Goal: Task Accomplishment & Management: Complete application form

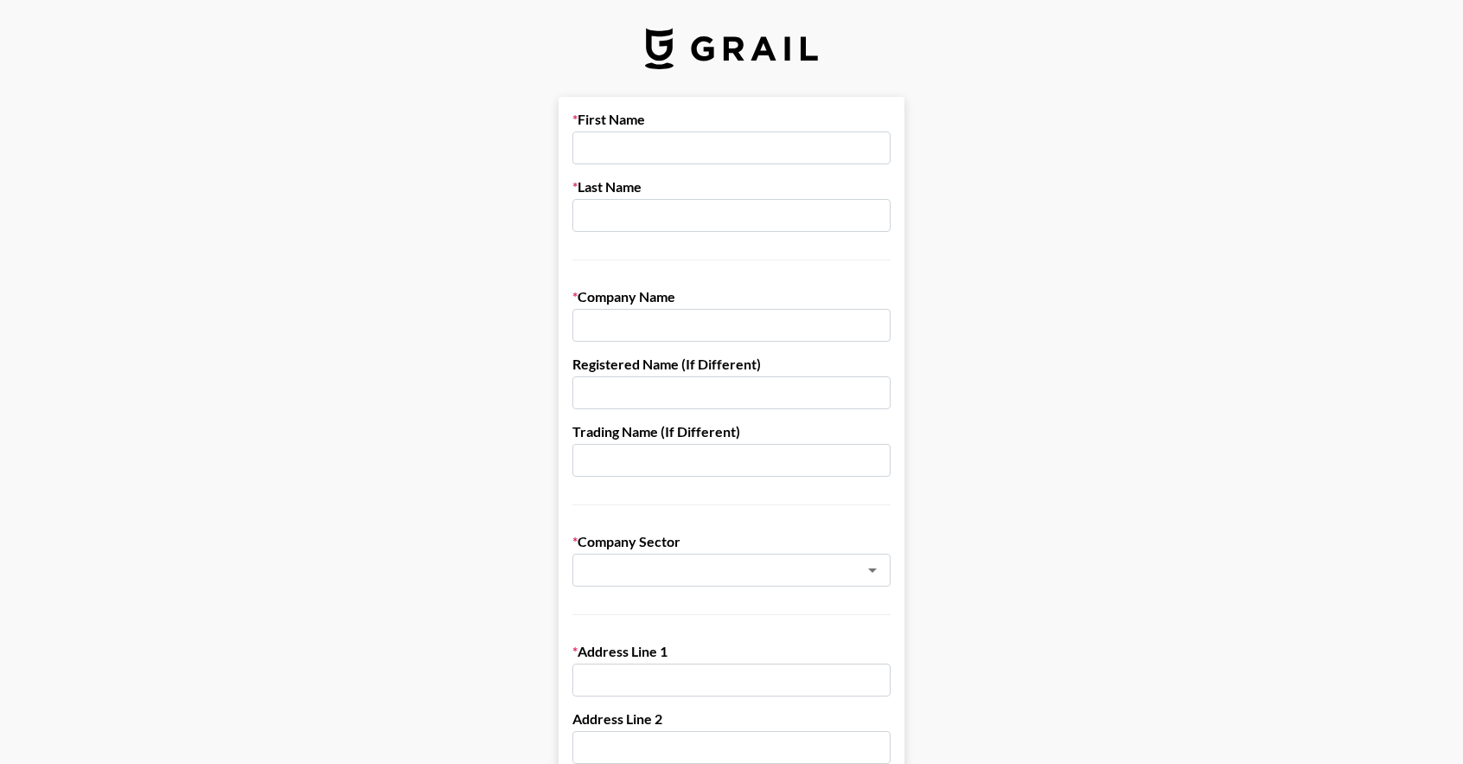
click at [662, 147] on input "text" at bounding box center [732, 147] width 318 height 33
type input "[PERSON_NAME]"
click at [659, 207] on input "text" at bounding box center [732, 215] width 318 height 33
type input "Cheikh"
click at [707, 331] on input "text" at bounding box center [732, 325] width 318 height 33
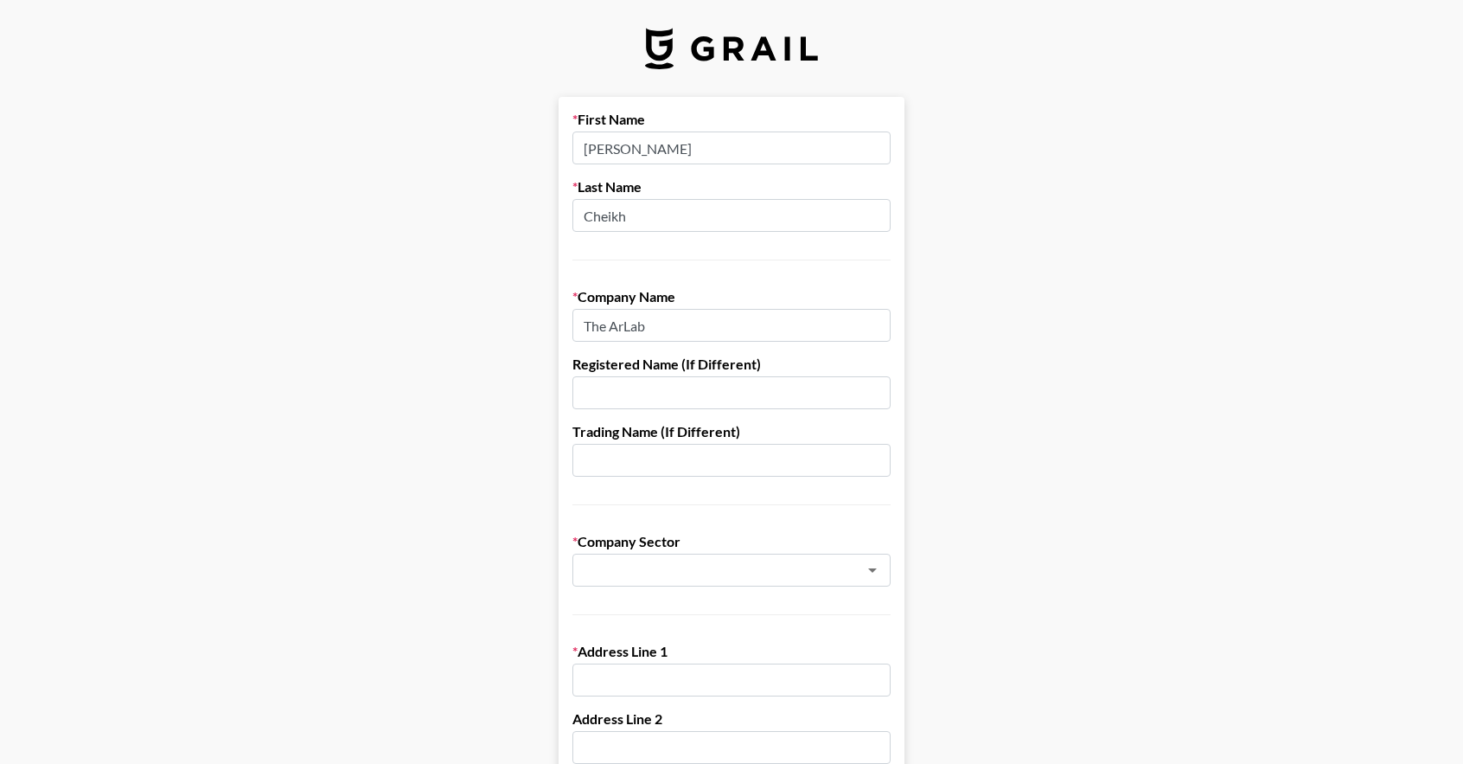
type input "The ArLab"
click at [698, 400] on input "text" at bounding box center [732, 392] width 318 height 33
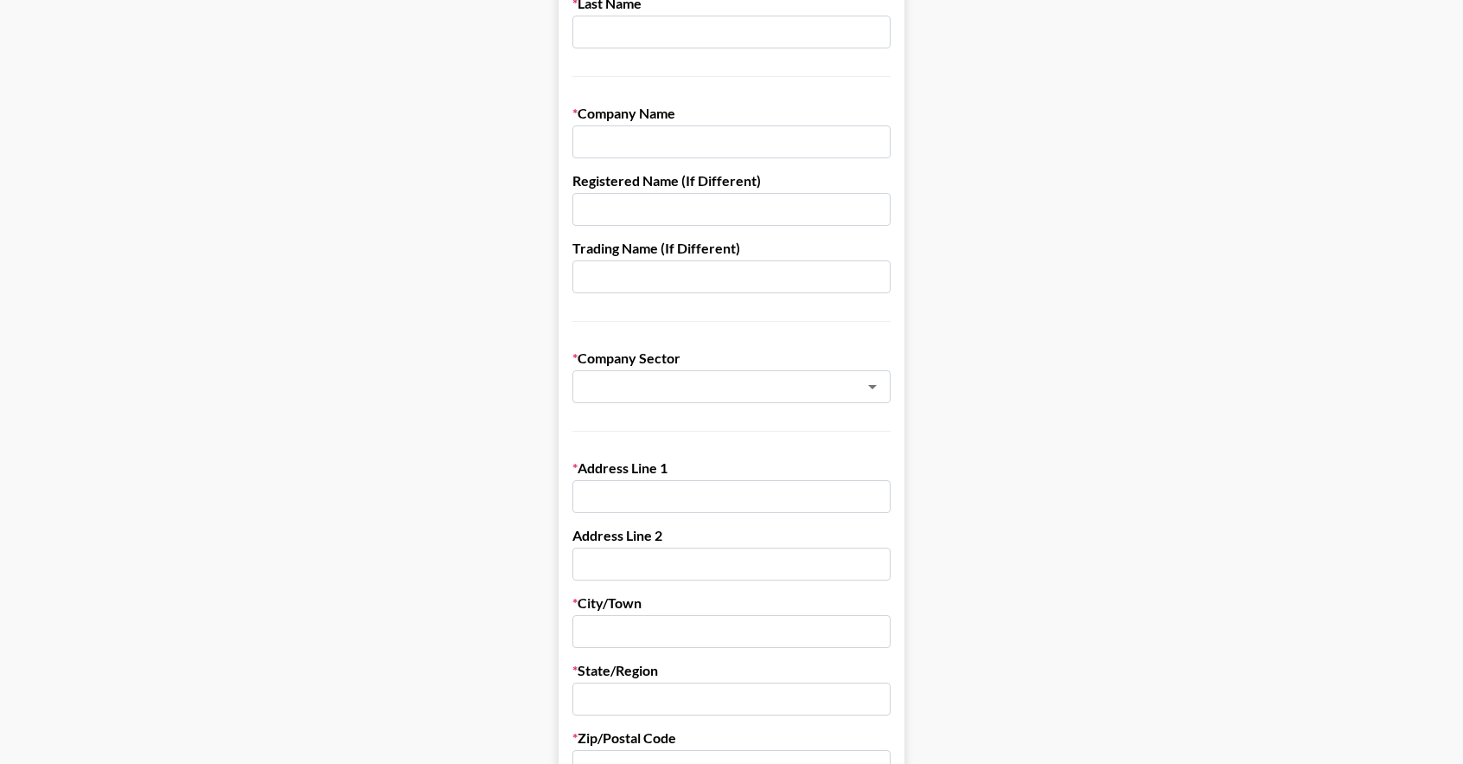
scroll to position [173, 0]
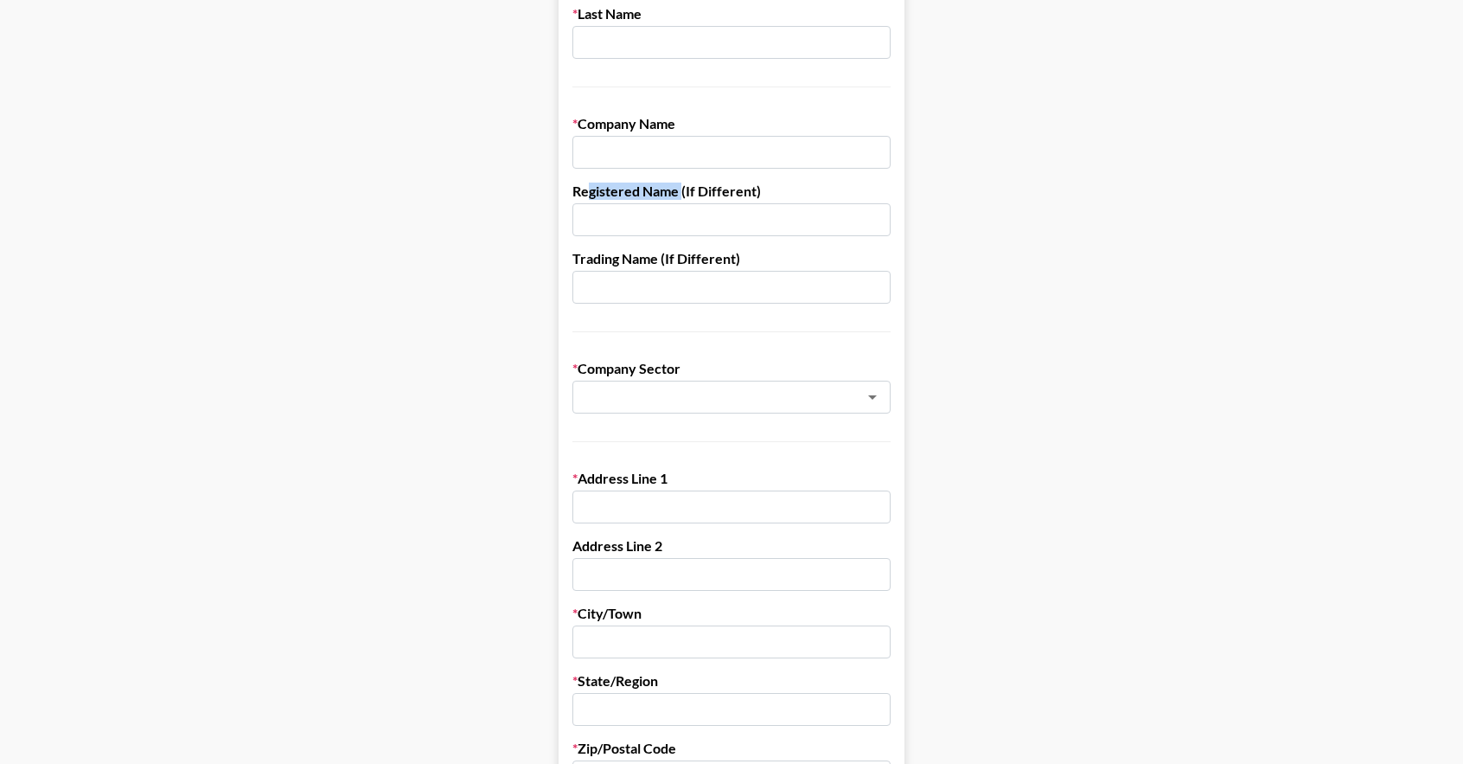
drag, startPoint x: 638, startPoint y: 189, endPoint x: 689, endPoint y: 192, distance: 51.1
click at [689, 192] on label "Registered Name (If Different)" at bounding box center [732, 190] width 318 height 17
click at [701, 214] on input "text" at bounding box center [732, 219] width 318 height 33
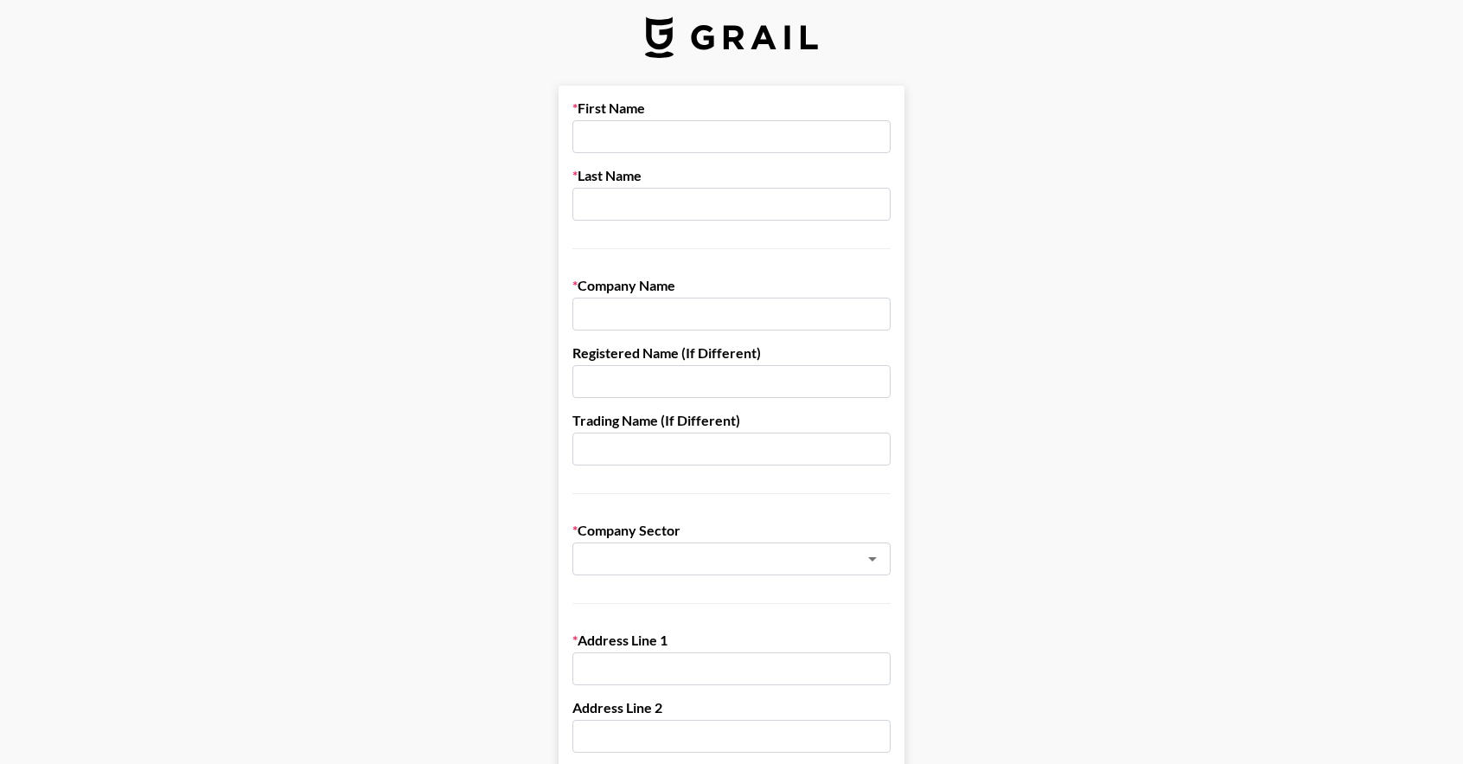
scroll to position [0, 0]
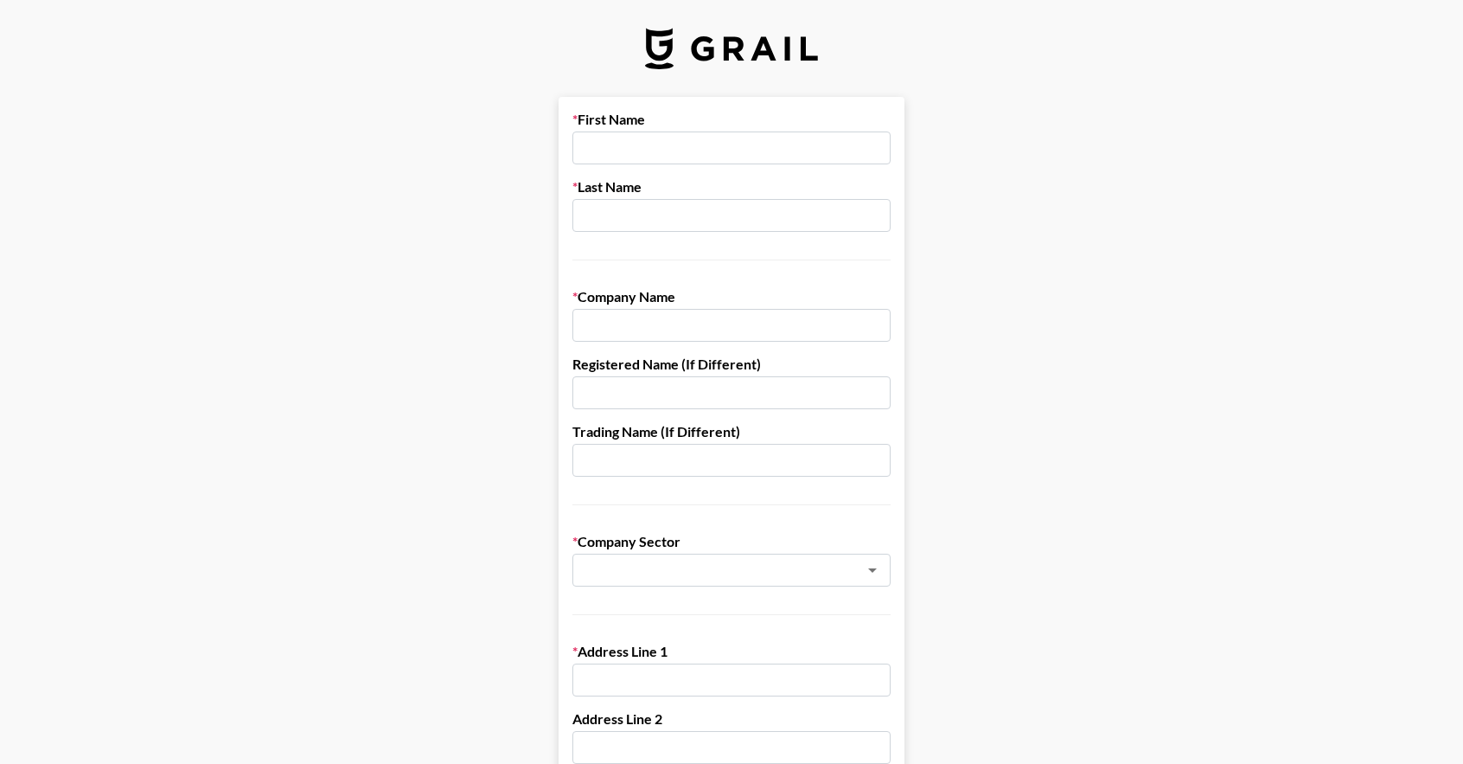
click at [662, 148] on input "text" at bounding box center [732, 147] width 318 height 33
type input "[PERSON_NAME]"
click at [618, 219] on input "text" at bounding box center [732, 215] width 318 height 33
type input "Cheikh"
click at [663, 329] on input "text" at bounding box center [732, 325] width 318 height 33
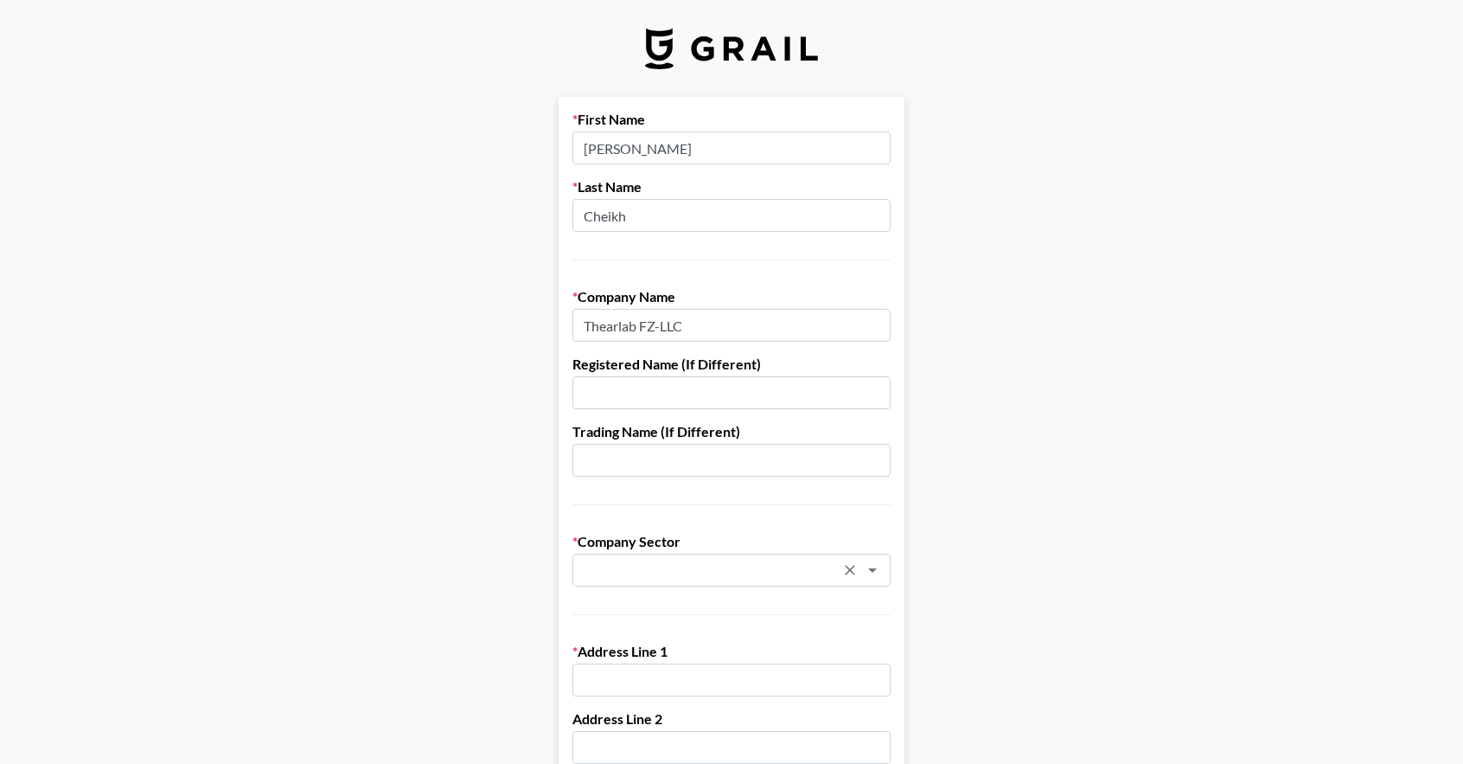
type input "Thearlab FZ-LLC"
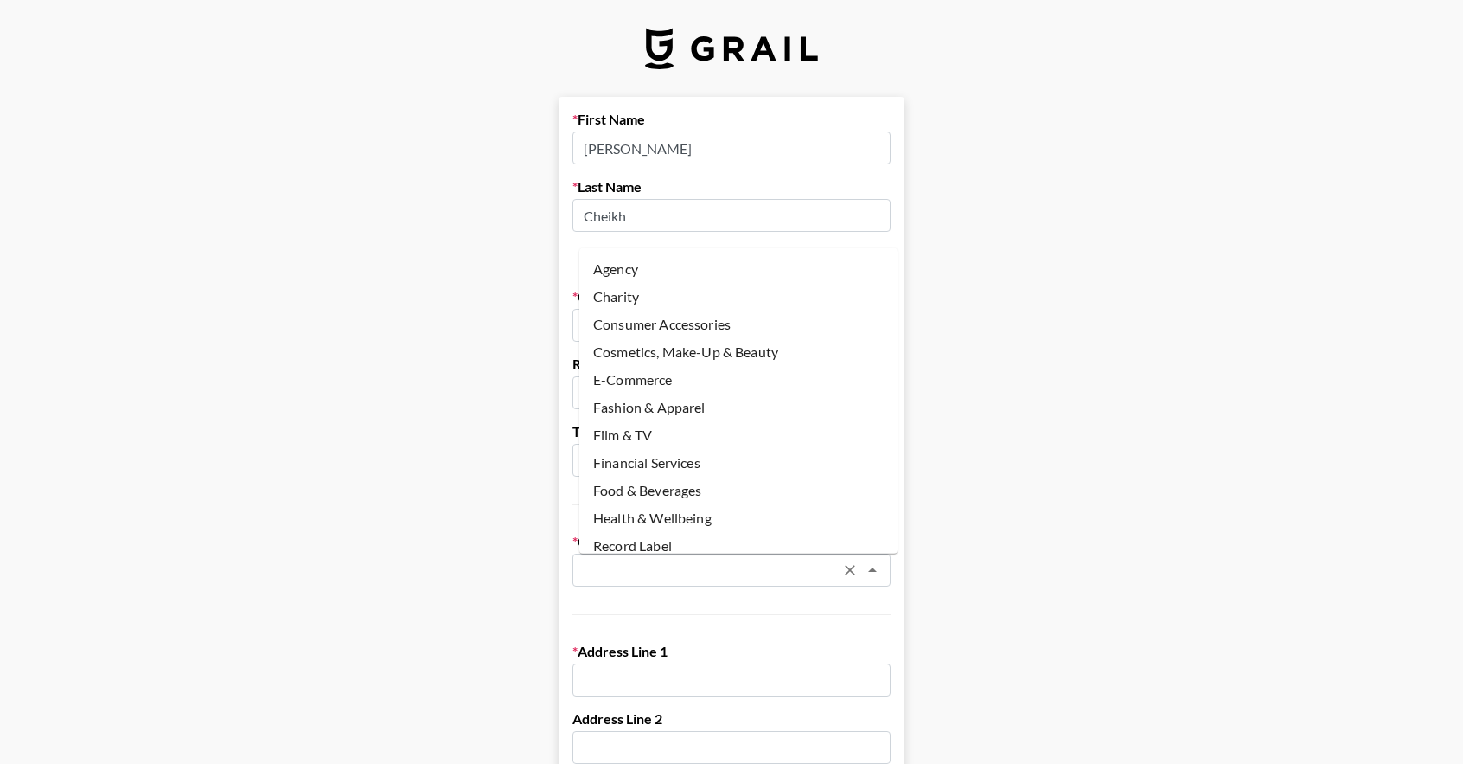
click at [720, 560] on input "text" at bounding box center [709, 570] width 252 height 20
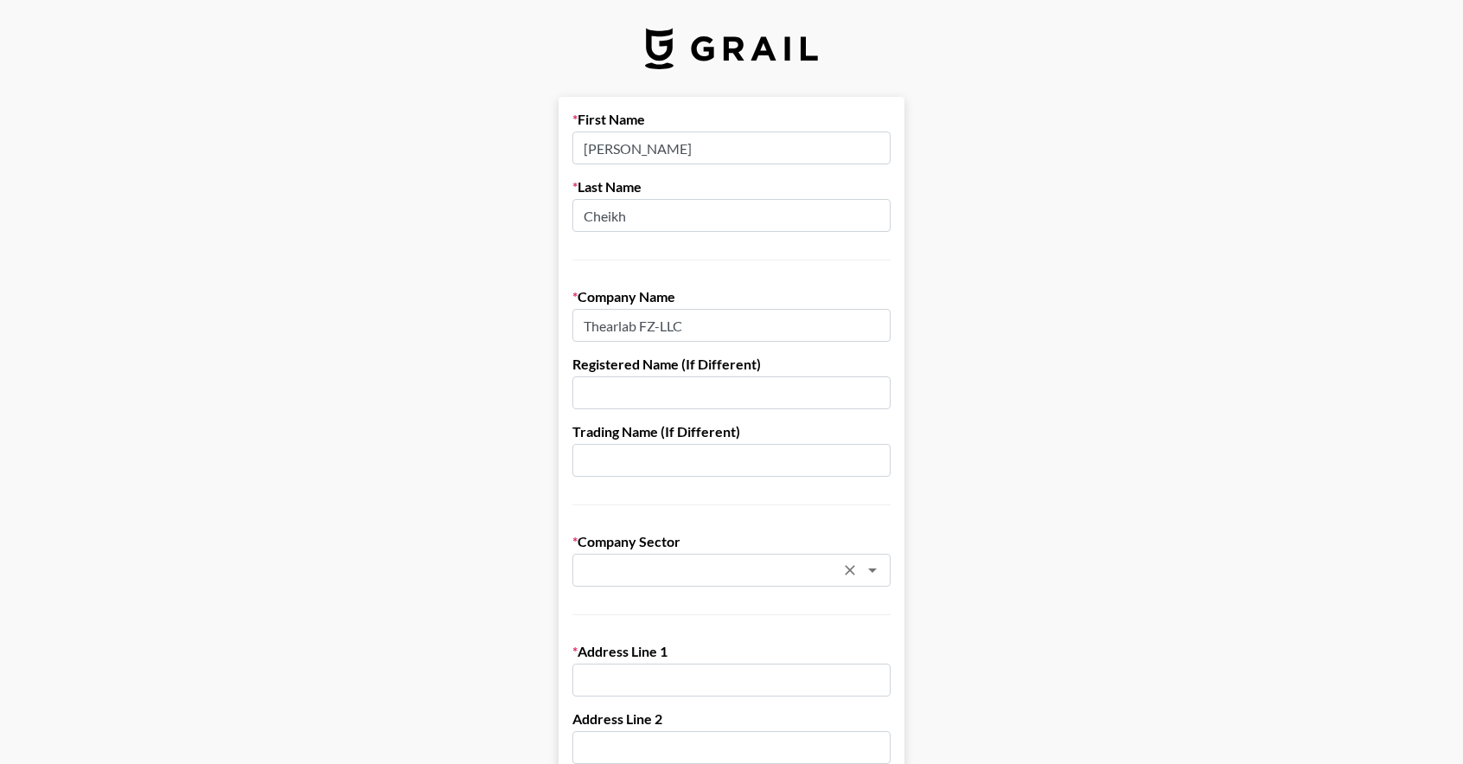
click at [801, 565] on input "text" at bounding box center [709, 570] width 252 height 20
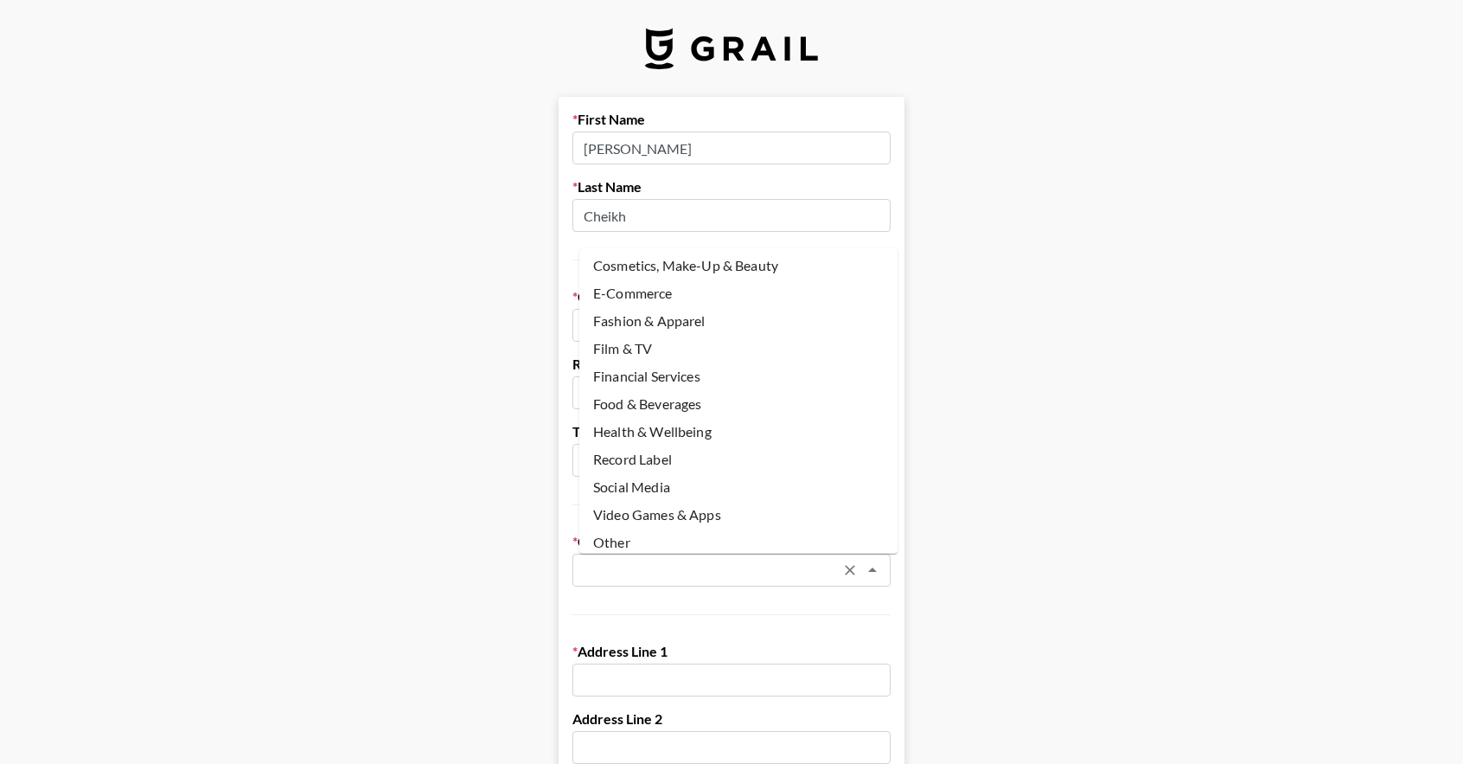
scroll to position [90, 0]
click at [783, 482] on li "Social Media" at bounding box center [738, 483] width 318 height 28
type input "Social Media"
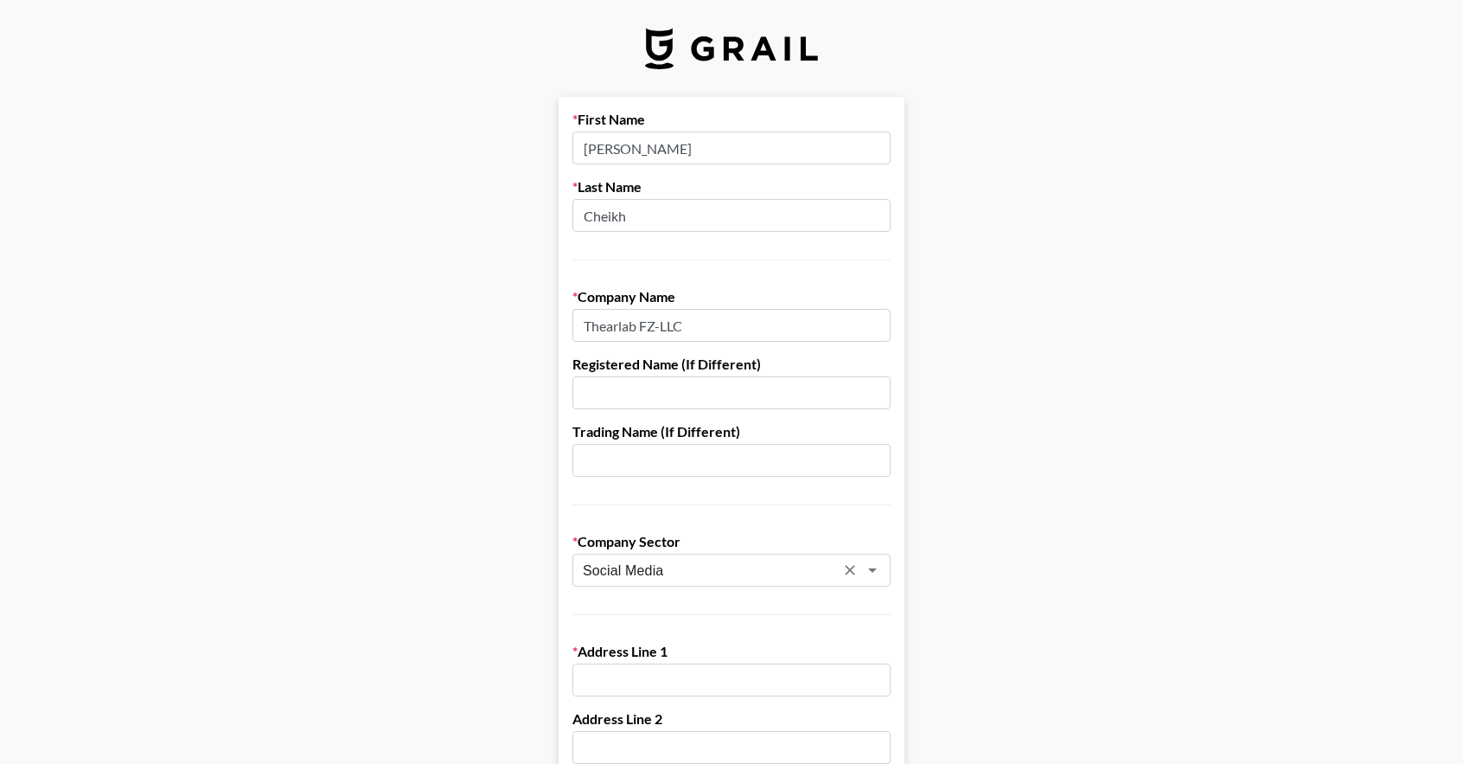
scroll to position [259, 0]
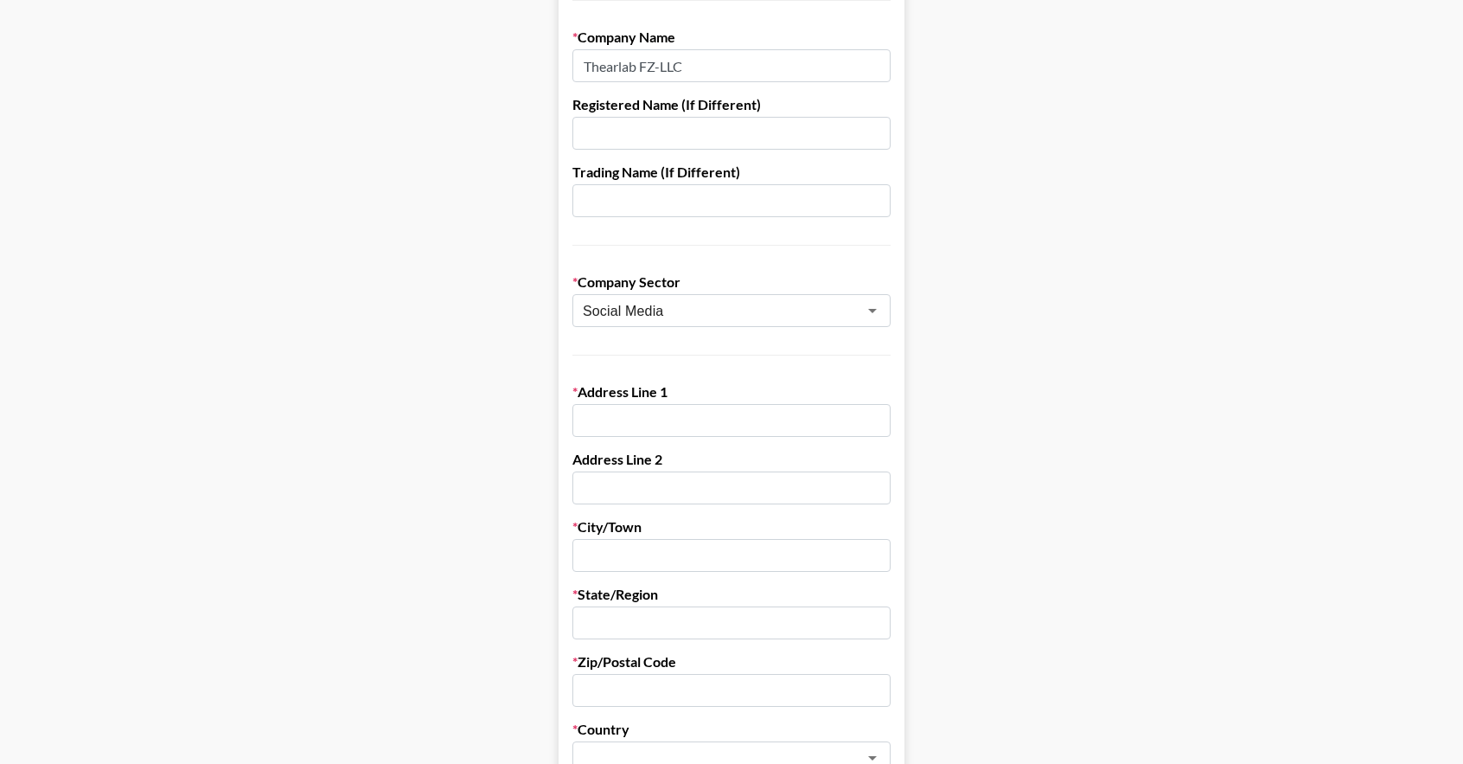
click at [743, 414] on input "text" at bounding box center [732, 420] width 318 height 33
type input "Beirut, Downtown, Azarieh building, block 4, 2nd floor"
click at [732, 551] on input "text" at bounding box center [732, 555] width 318 height 33
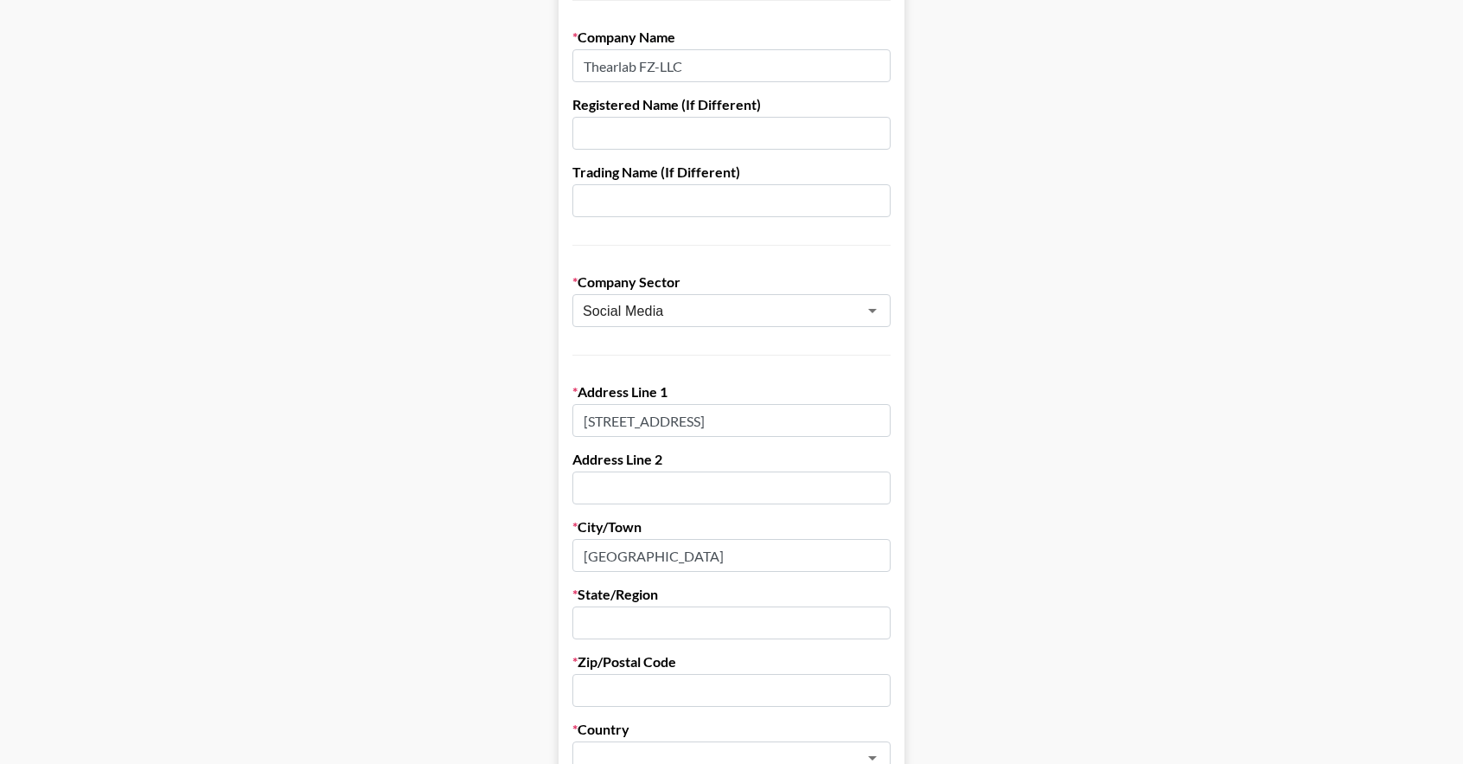
type input "beirut"
click at [736, 623] on input "text" at bounding box center [732, 622] width 318 height 33
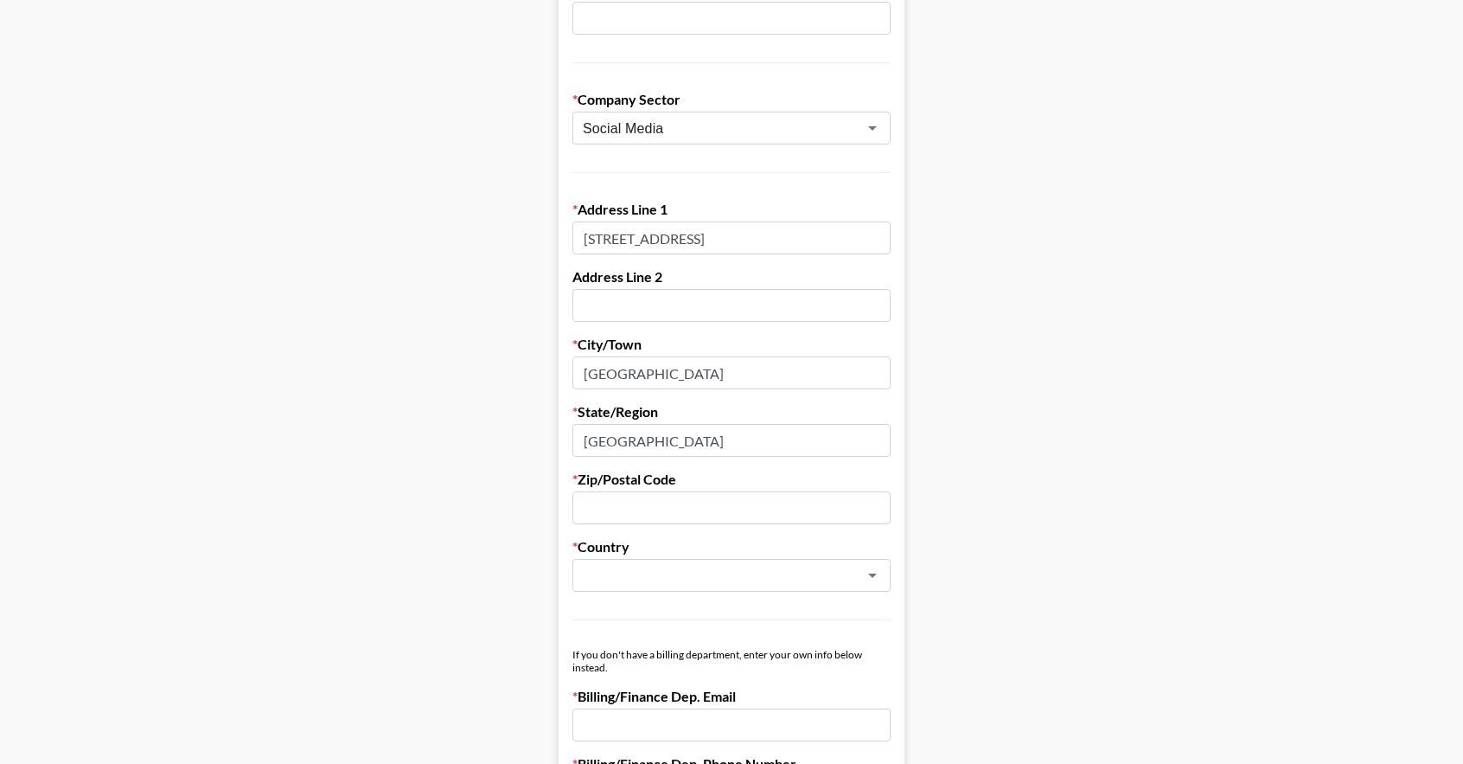
scroll to position [519, 0]
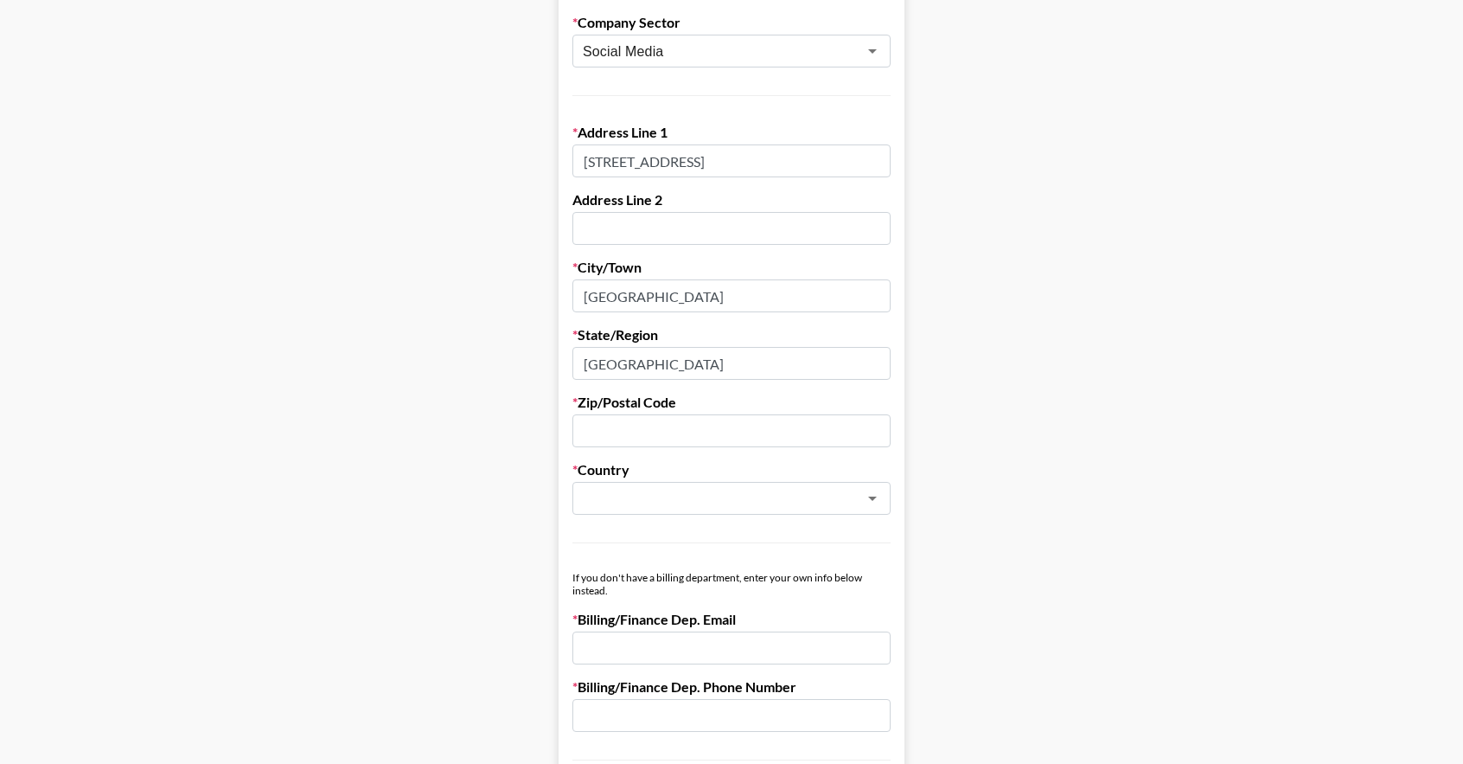
type input "beirut"
click at [726, 428] on input "text" at bounding box center [732, 430] width 318 height 33
type input "00000"
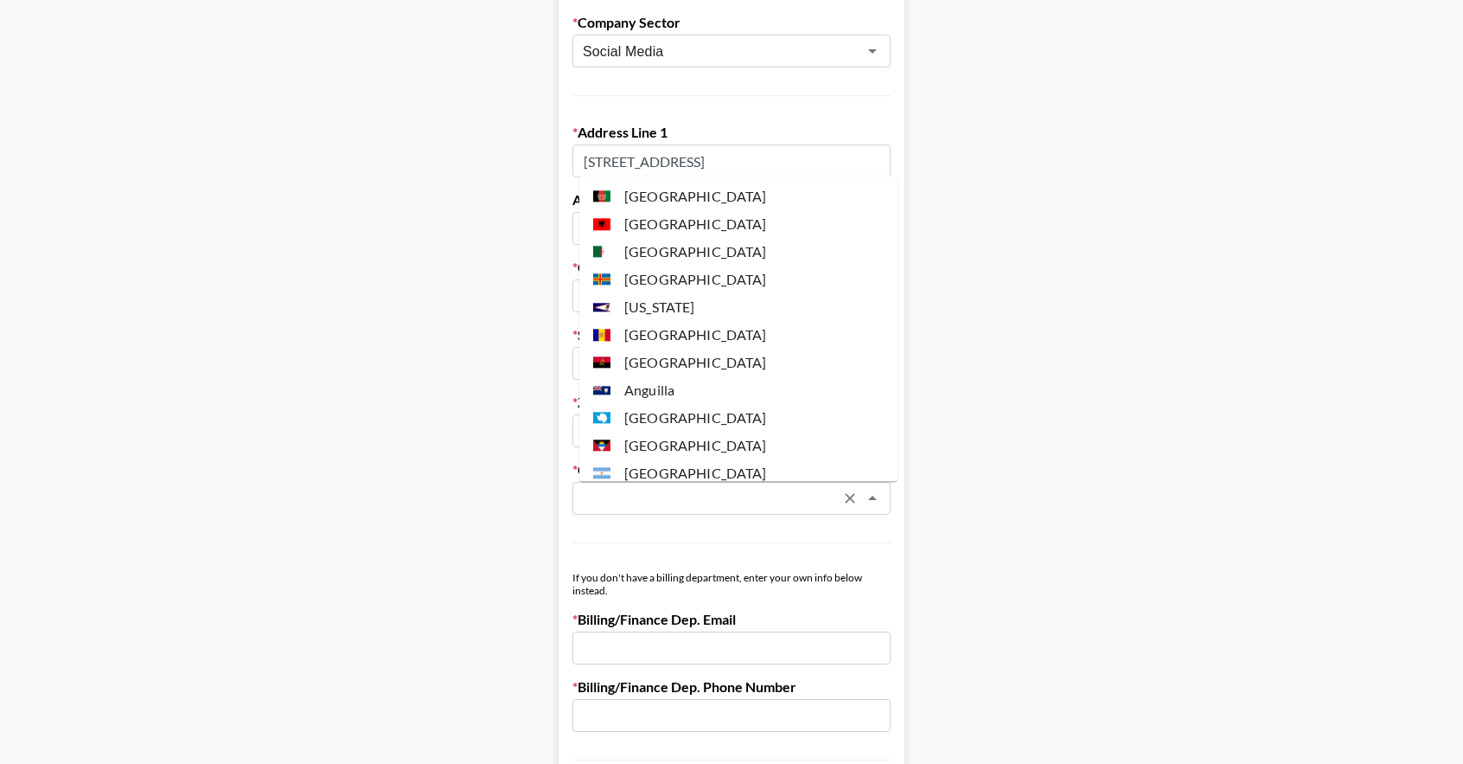
click at [816, 492] on input "text" at bounding box center [709, 499] width 252 height 20
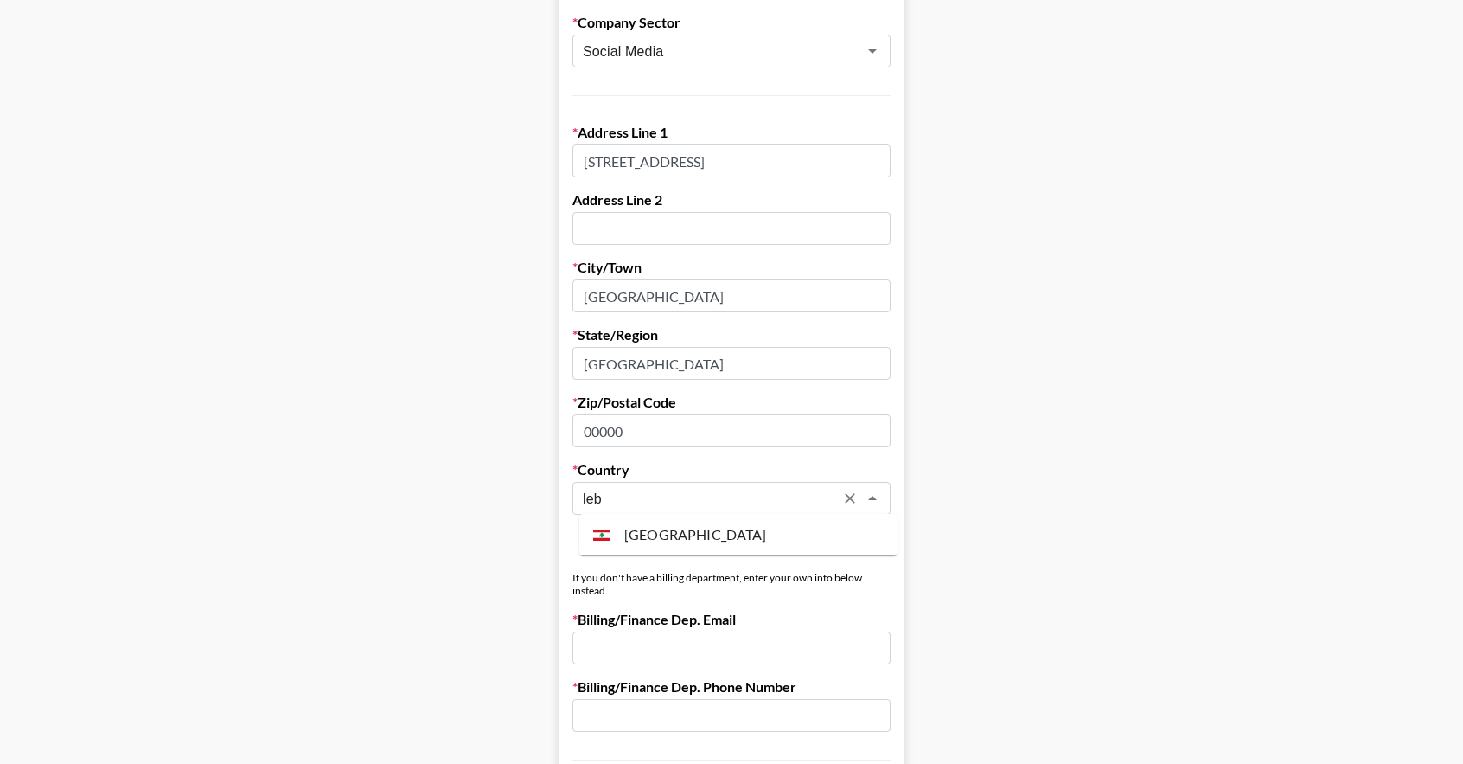
click at [758, 534] on li "Lebanon" at bounding box center [738, 535] width 318 height 28
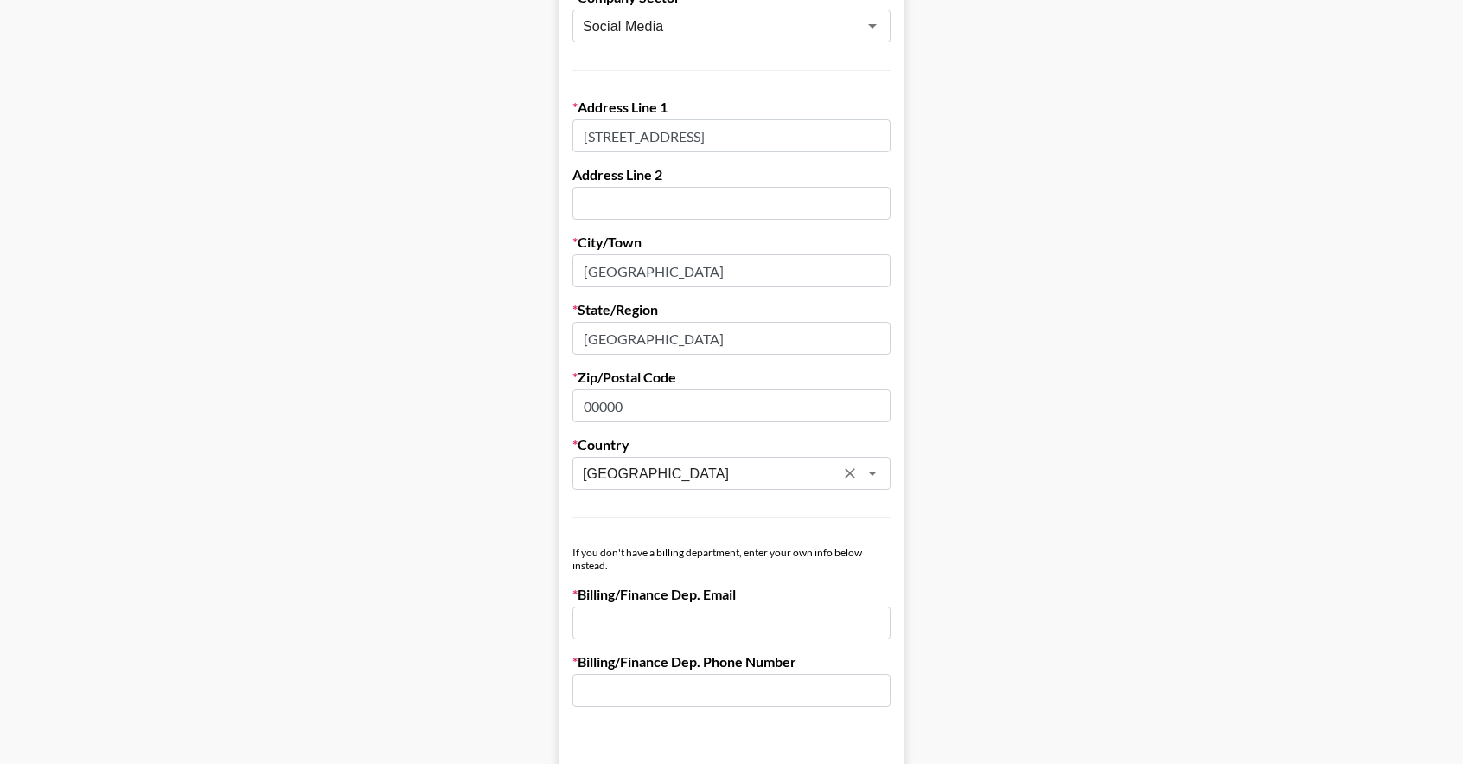
scroll to position [692, 0]
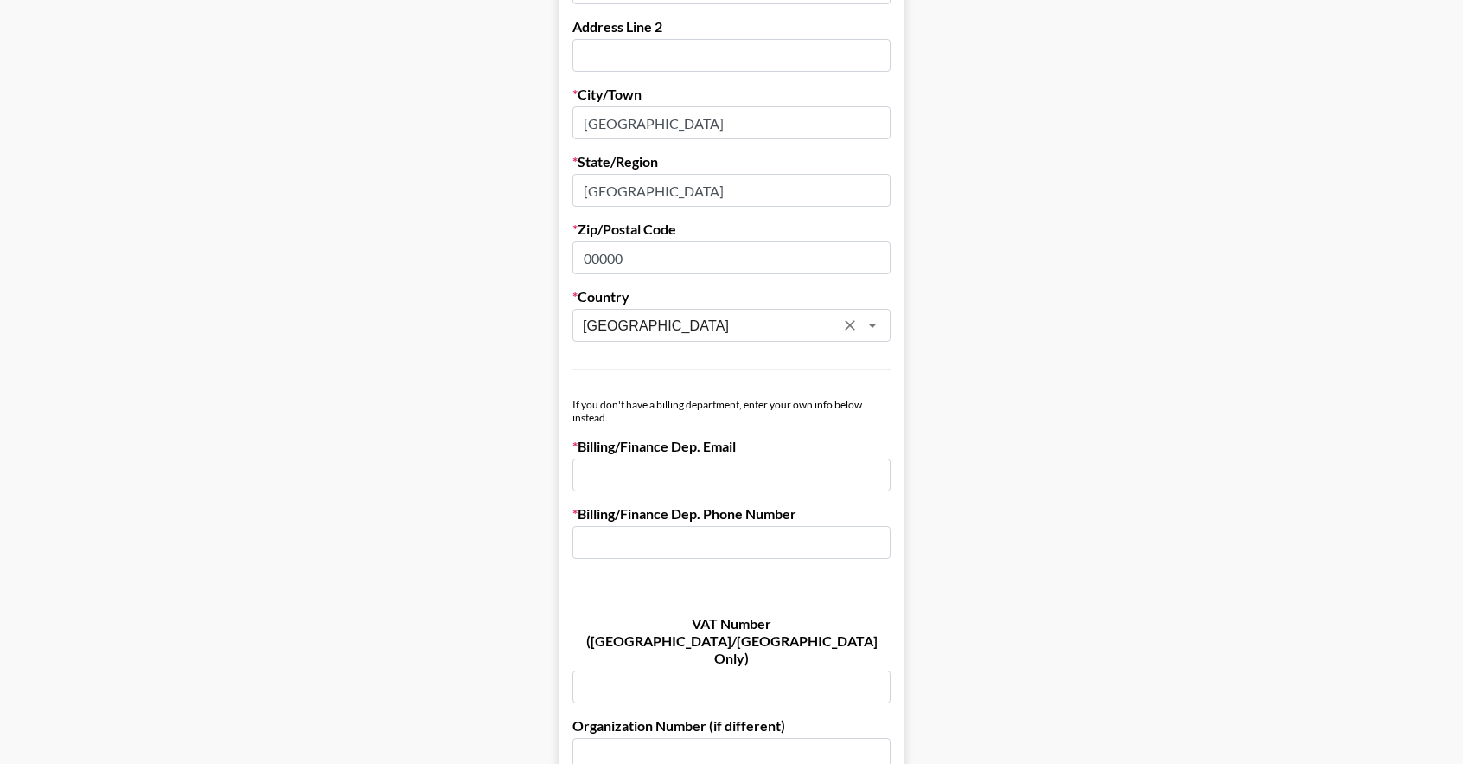
type input "Lebanon"
click at [804, 481] on input "email" at bounding box center [732, 474] width 318 height 33
type input "charbel@thearlab.com"
click at [720, 535] on input "text" at bounding box center [732, 542] width 318 height 33
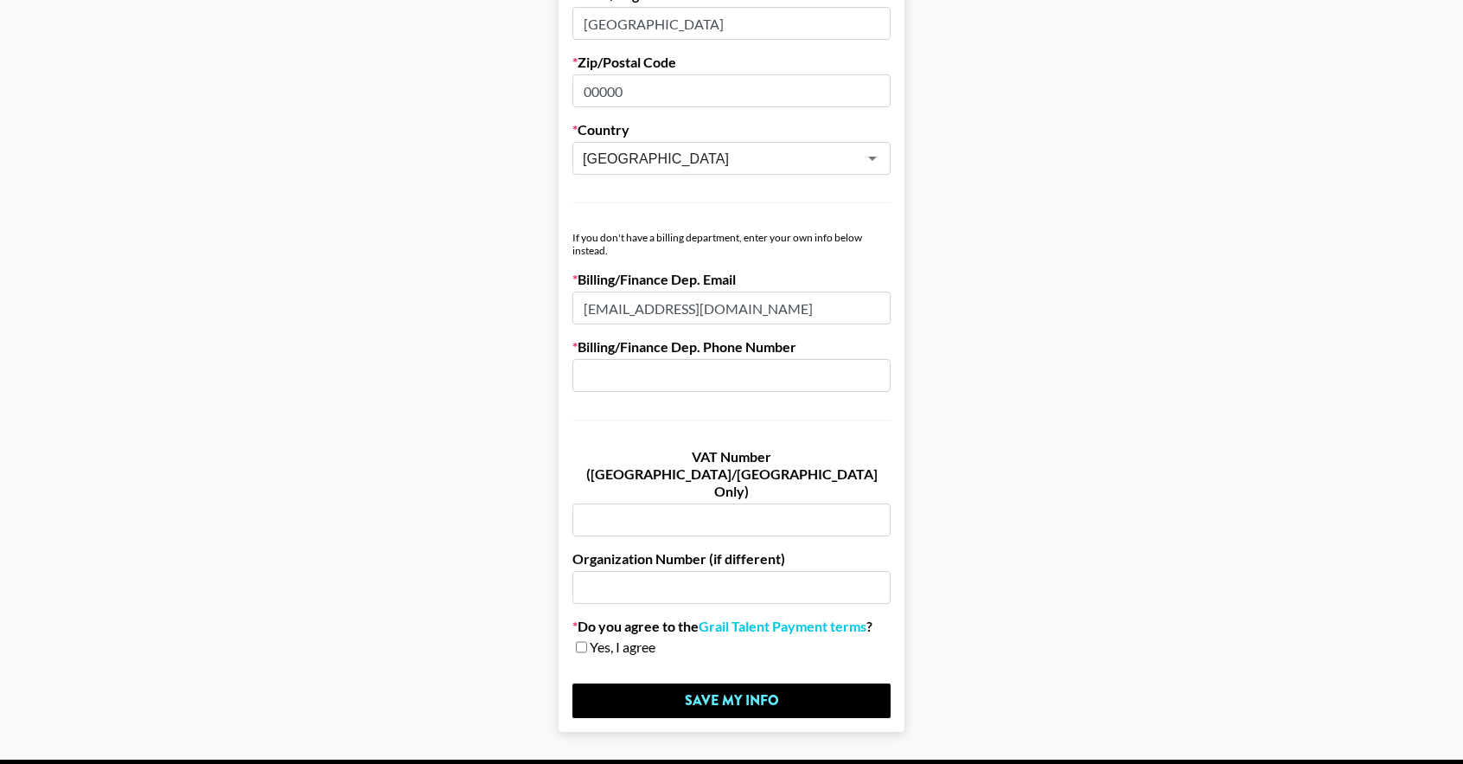
scroll to position [865, 0]
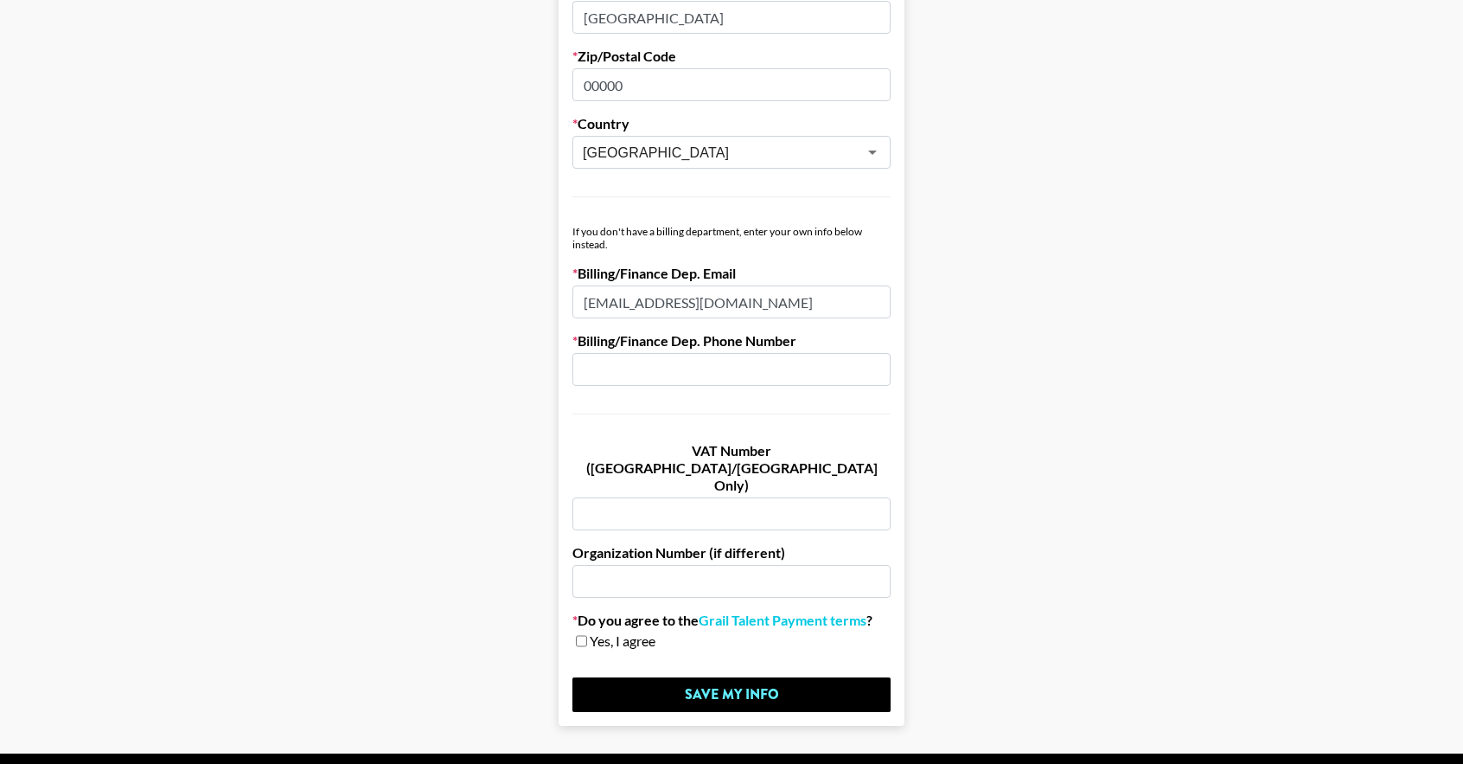
click at [587, 635] on input "checkbox" at bounding box center [581, 641] width 11 height 12
checkbox input "true"
click at [752, 364] on input "text" at bounding box center [732, 369] width 318 height 33
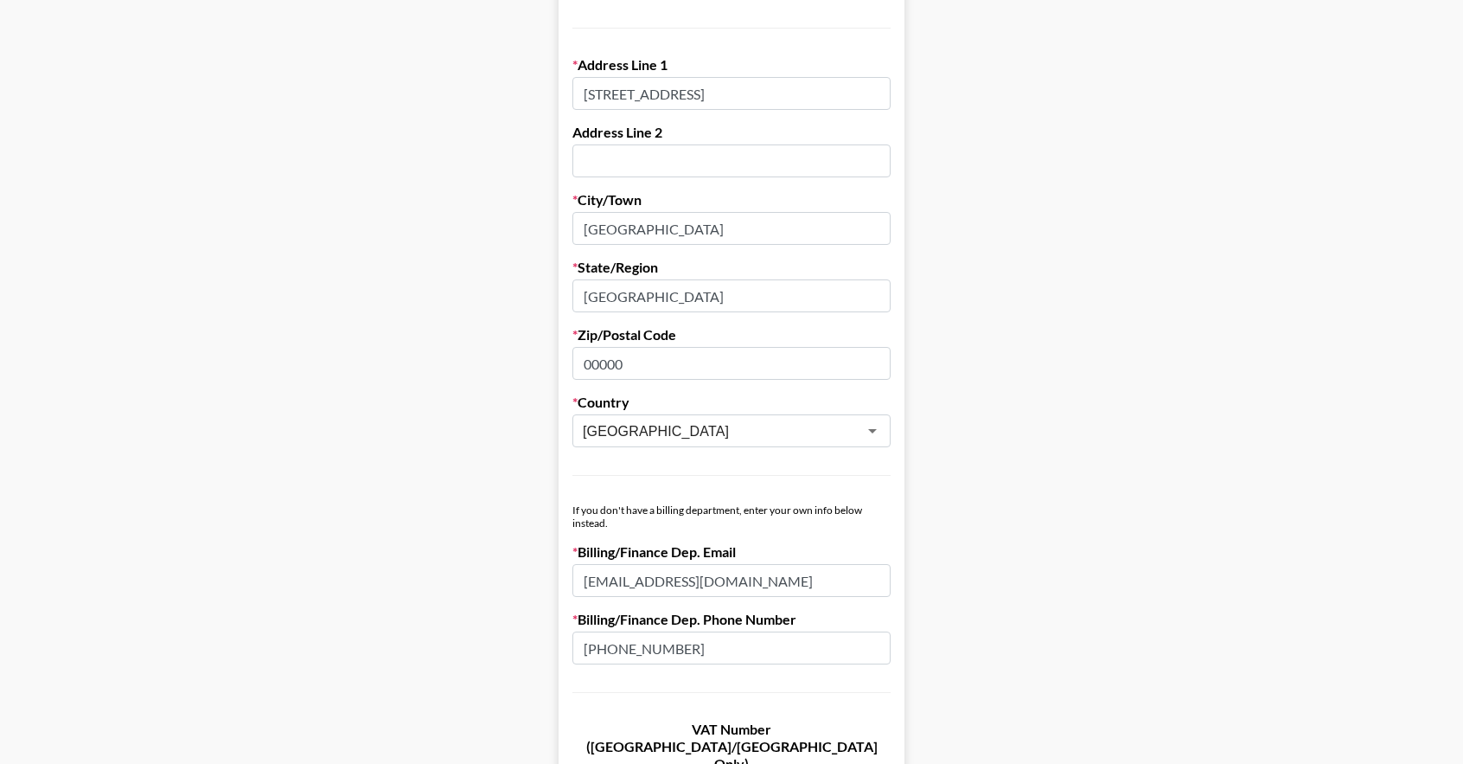
scroll to position [887, 0]
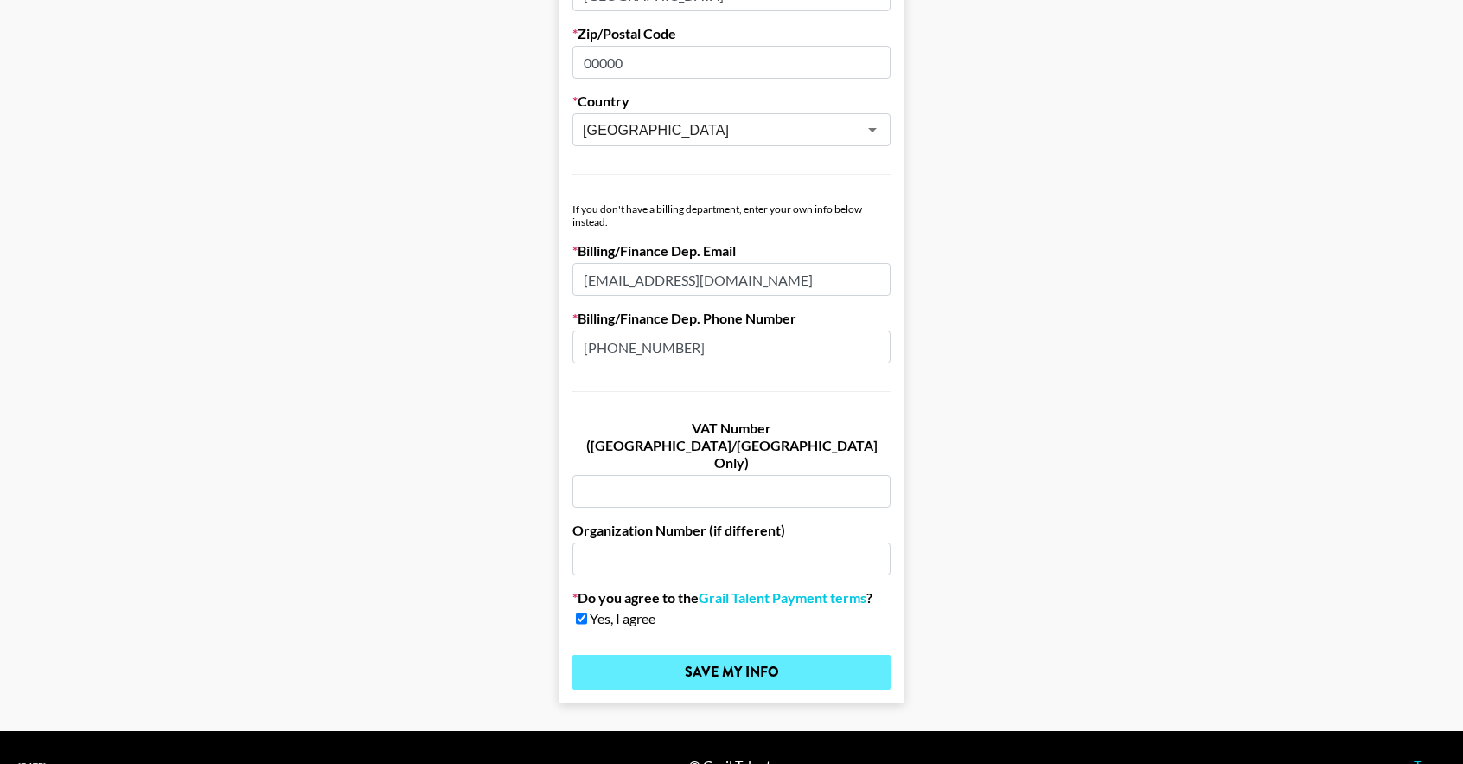
type input "+96181396499"
click at [746, 655] on input "Save My Info" at bounding box center [732, 672] width 318 height 35
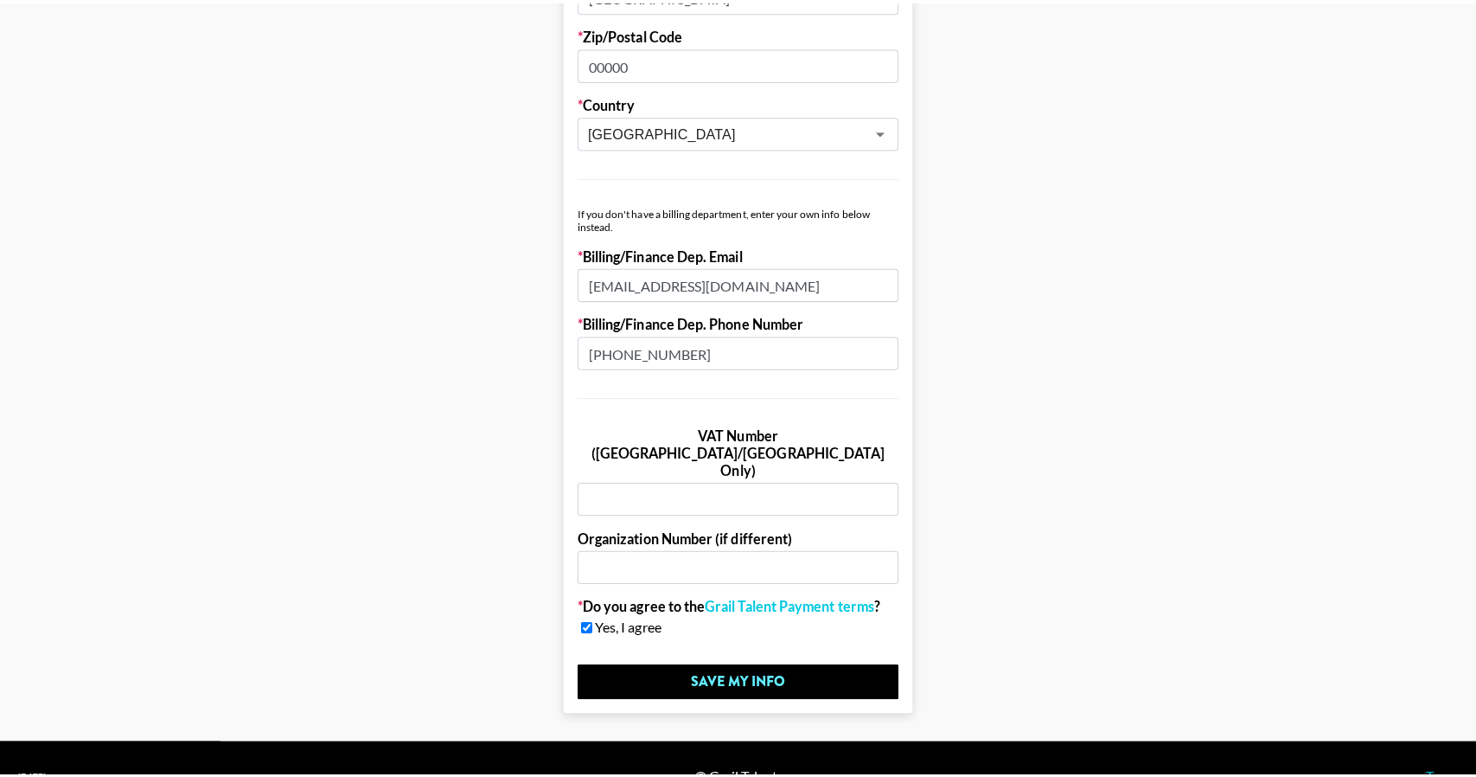
scroll to position [0, 0]
